Goal: Obtain resource: Download file/media

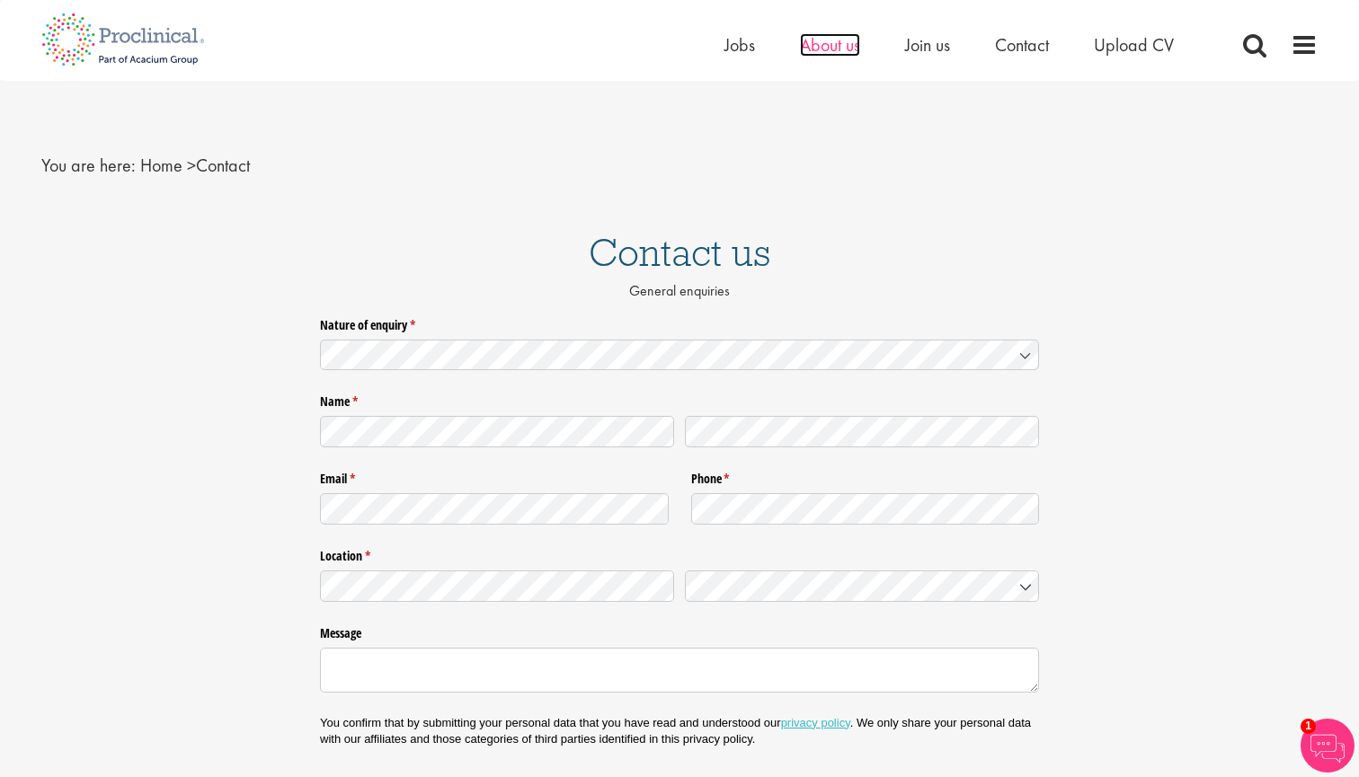
click at [815, 53] on span "About us" at bounding box center [830, 44] width 60 height 23
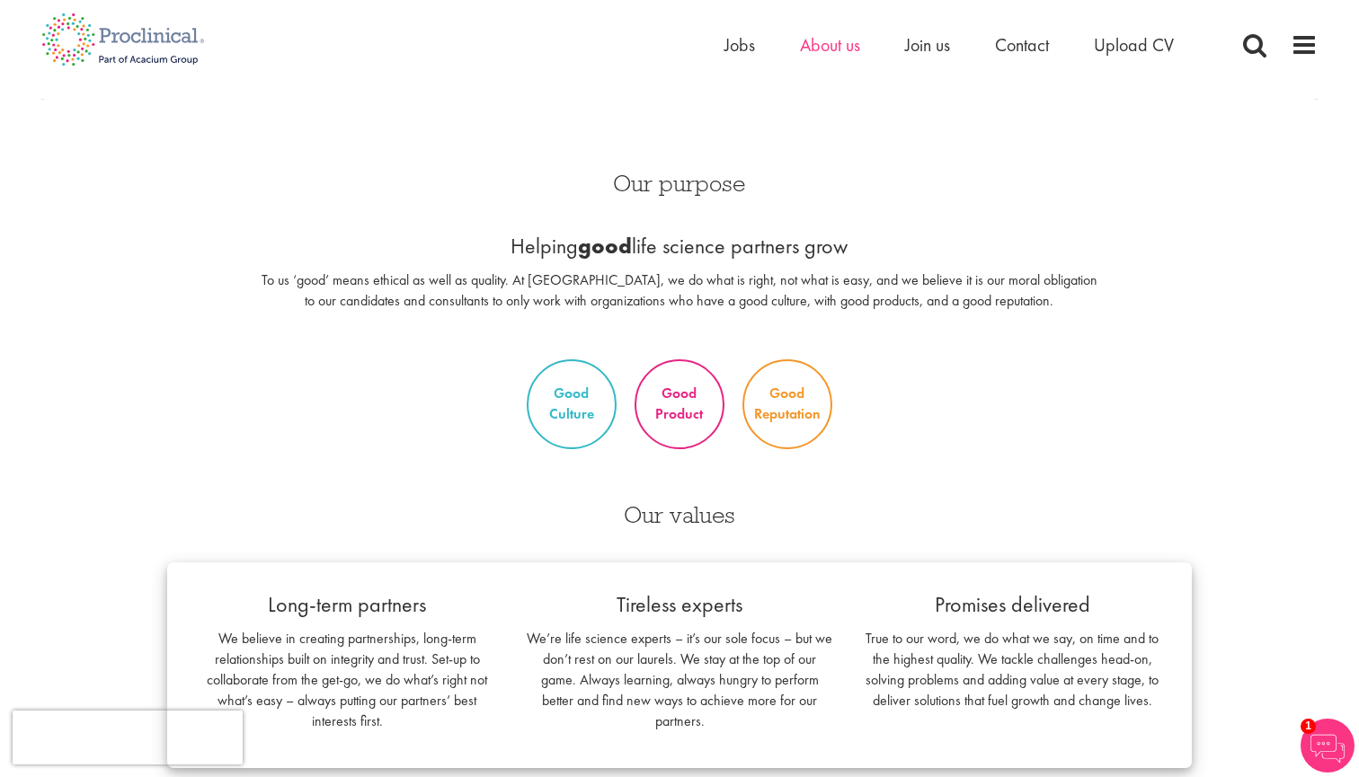
scroll to position [767, 0]
click at [1325, 751] on img at bounding box center [1327, 746] width 54 height 54
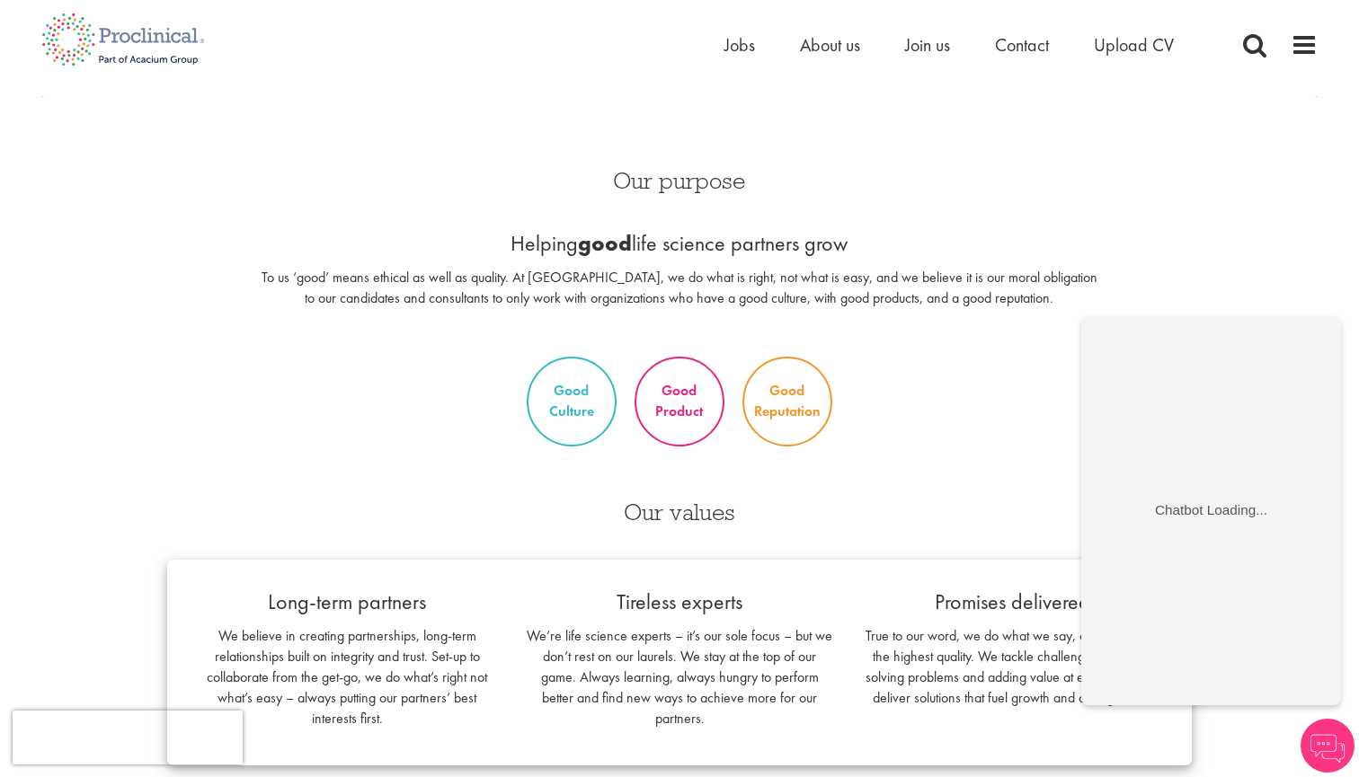
scroll to position [677, 0]
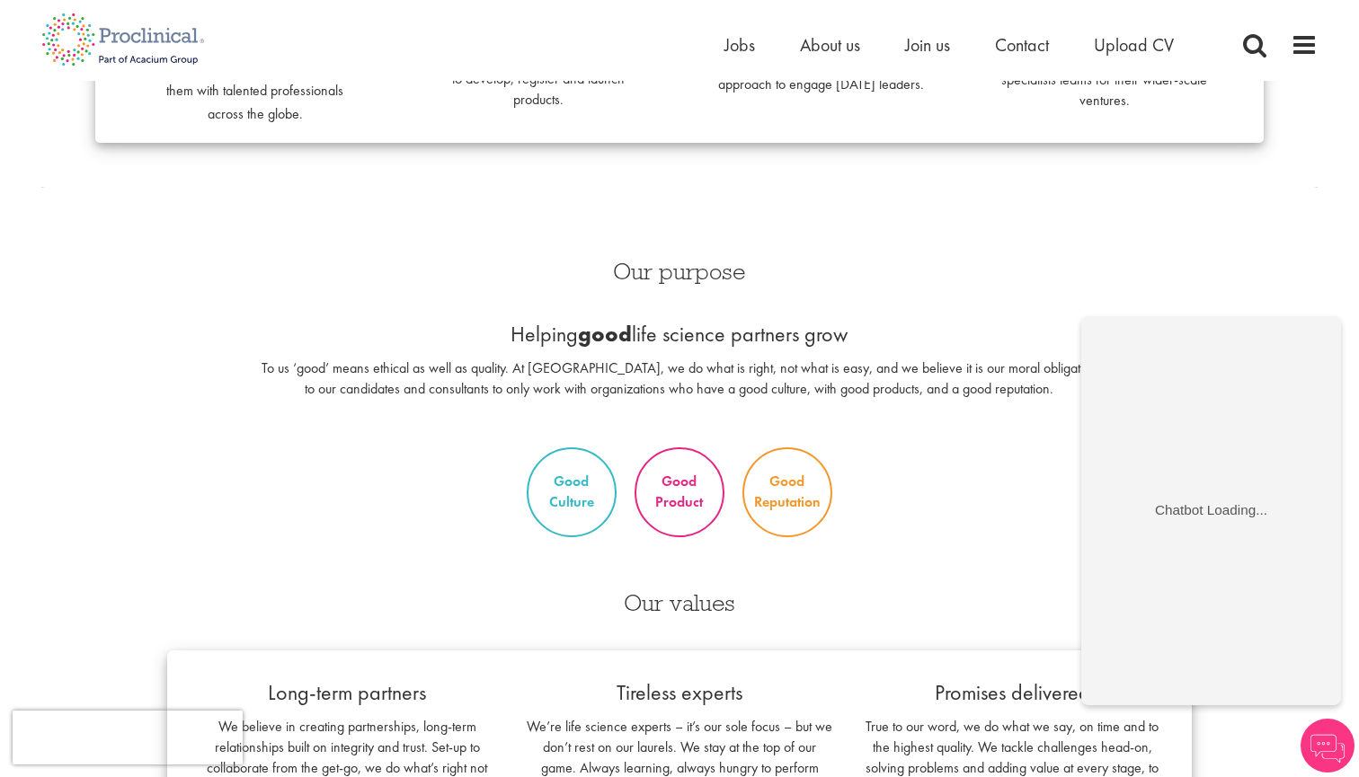
click at [1325, 728] on img at bounding box center [1327, 746] width 54 height 54
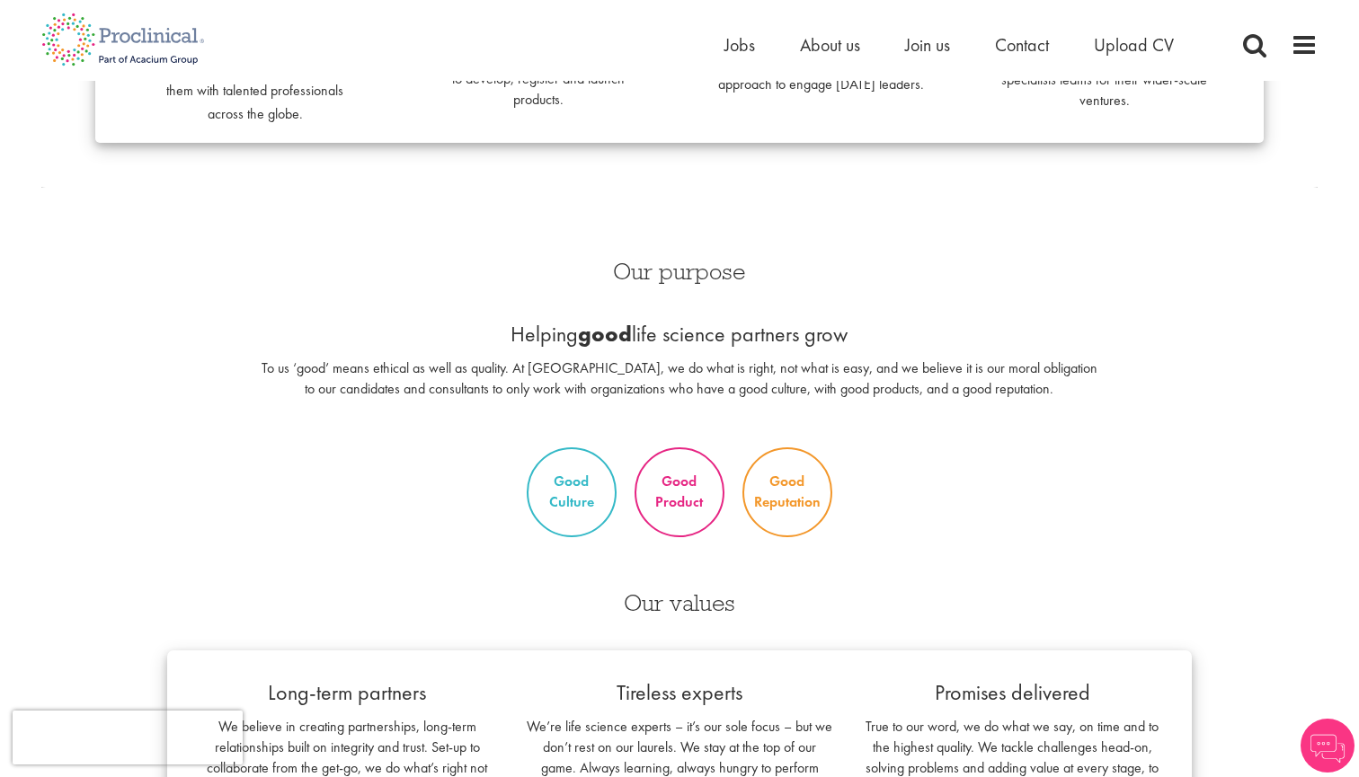
click at [1325, 728] on img at bounding box center [1327, 746] width 54 height 54
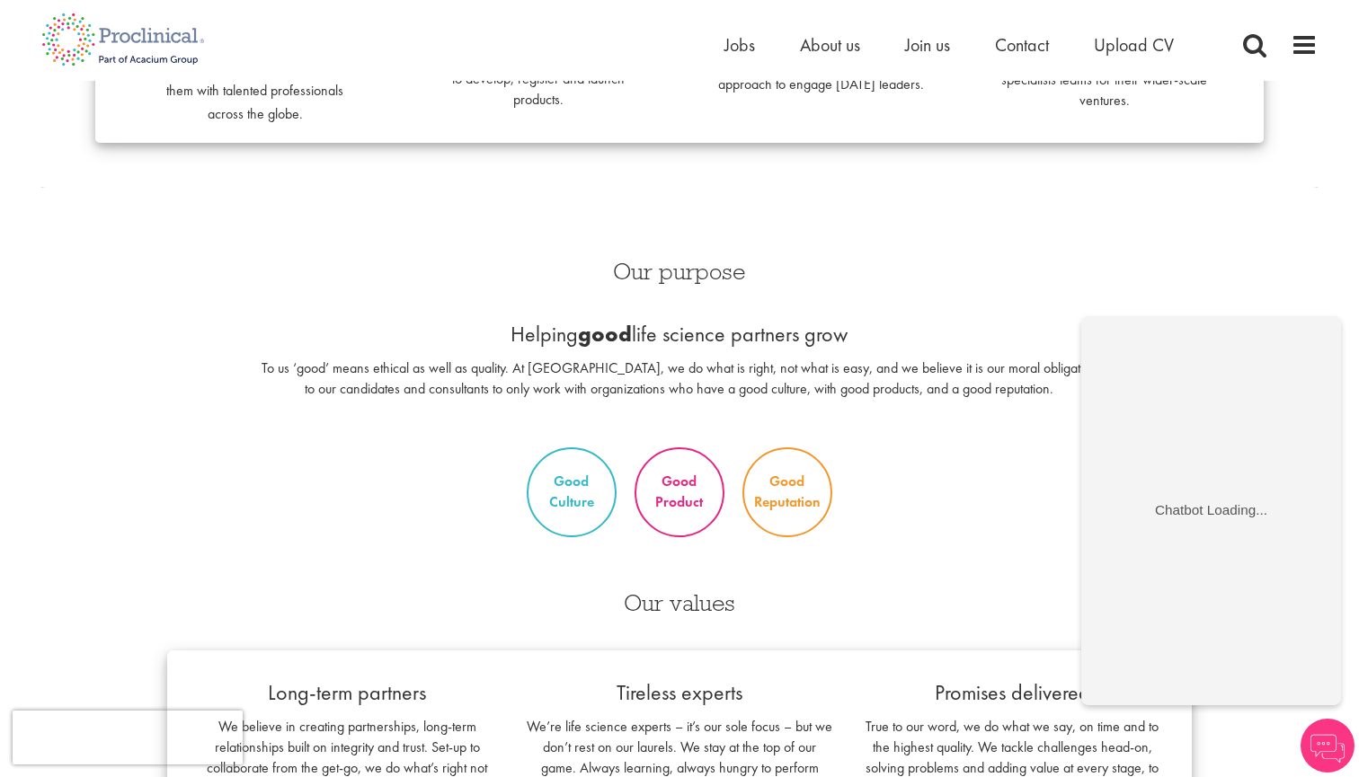
scroll to position [643, 0]
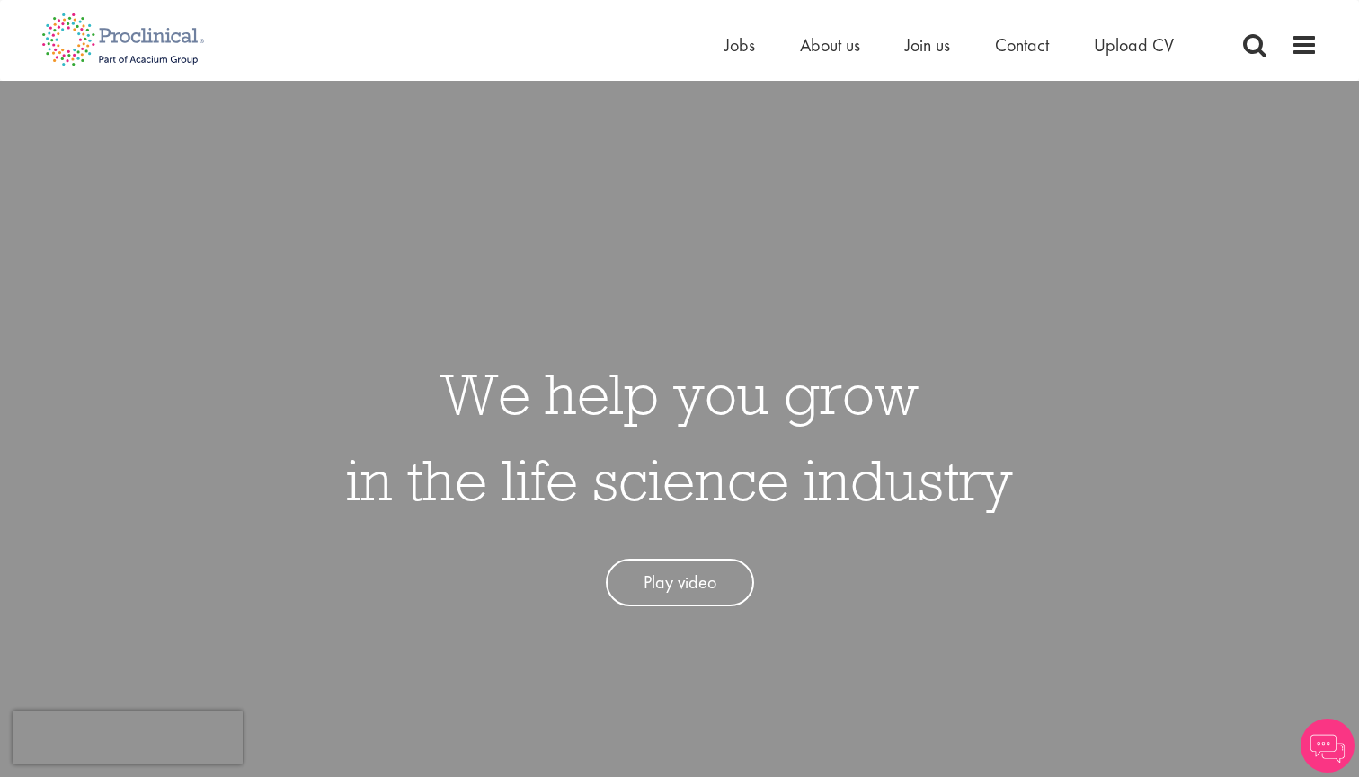
click at [1323, 749] on img at bounding box center [1327, 746] width 54 height 54
click at [1332, 750] on img at bounding box center [1327, 746] width 54 height 54
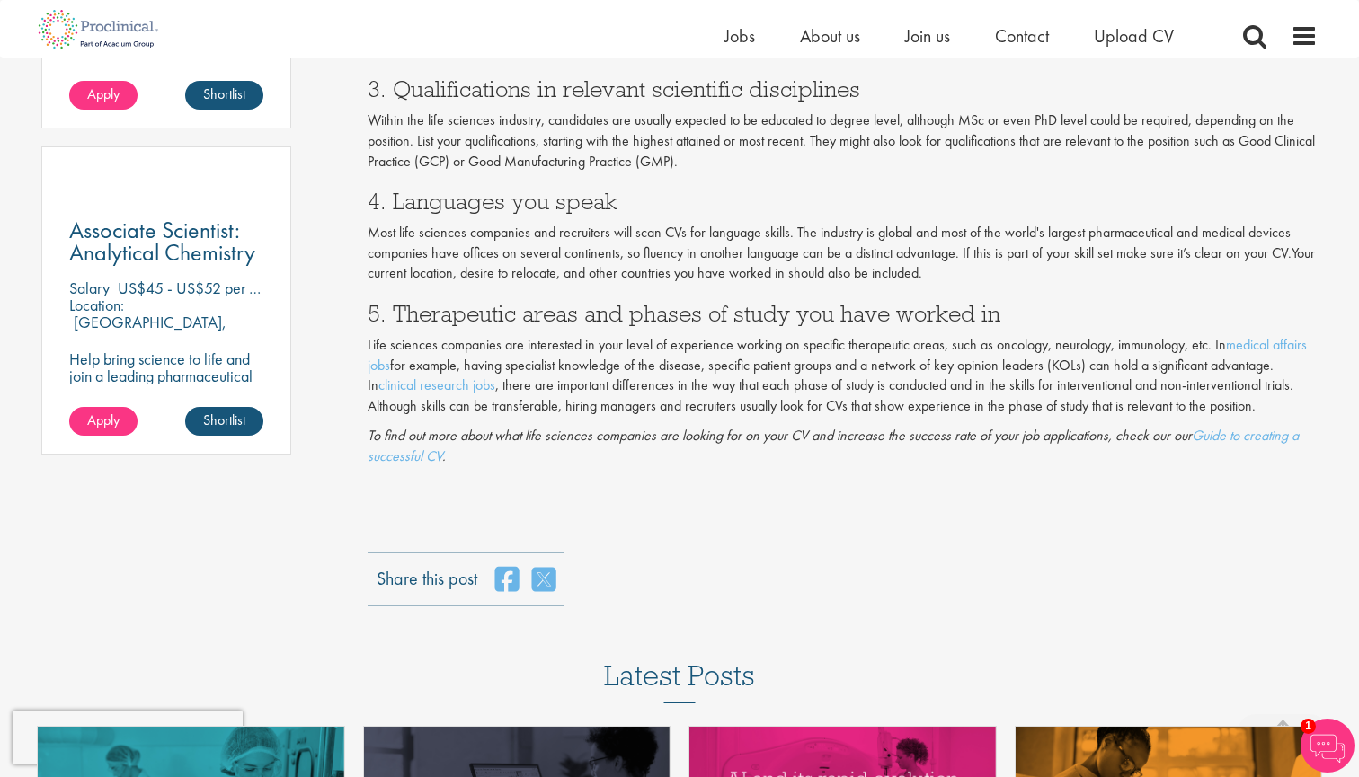
scroll to position [926, 0]
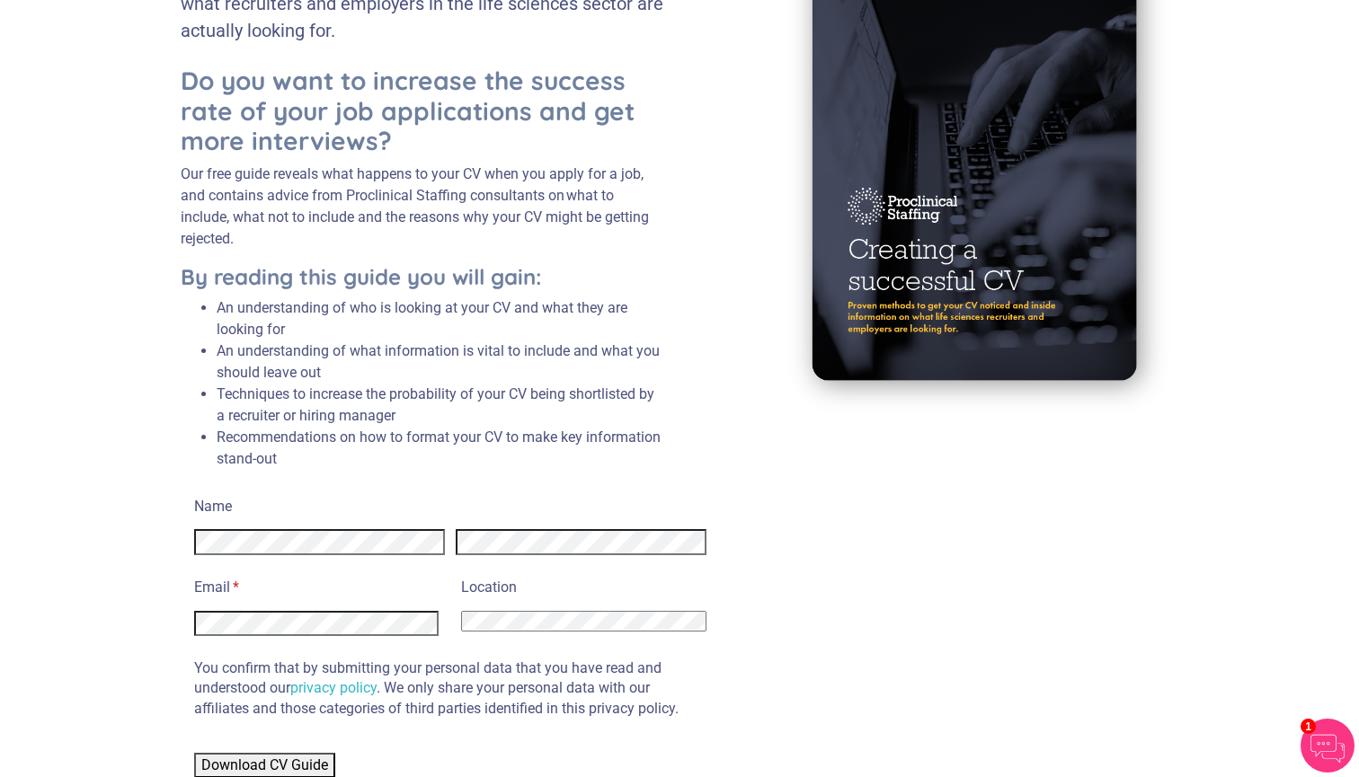
scroll to position [228, 0]
click at [501, 616] on select "[GEOGRAPHIC_DATA] [GEOGRAPHIC_DATA] [GEOGRAPHIC_DATA] [US_STATE] [GEOGRAPHIC_DA…" at bounding box center [583, 622] width 244 height 21
select select "[GEOGRAPHIC_DATA]"
click at [302, 767] on span "Download CV Guide" at bounding box center [264, 765] width 127 height 17
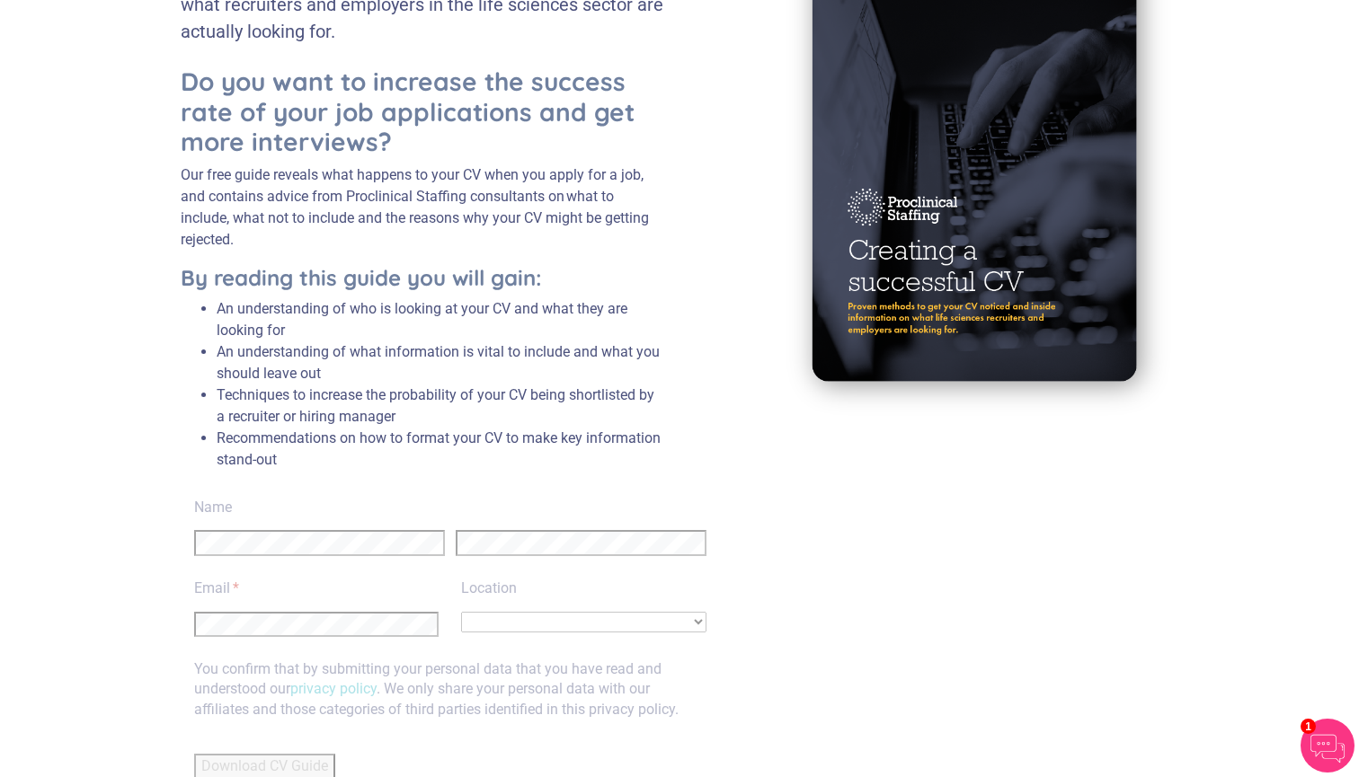
scroll to position [0, 0]
